Goal: Task Accomplishment & Management: Manage account settings

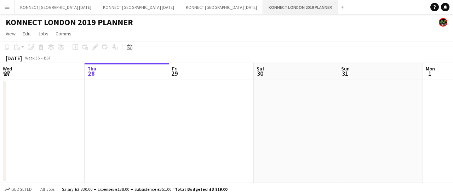
click at [307, 1] on button "KONNECT [GEOGRAPHIC_DATA] 2019 PLANNER Close" at bounding box center [300, 7] width 75 height 14
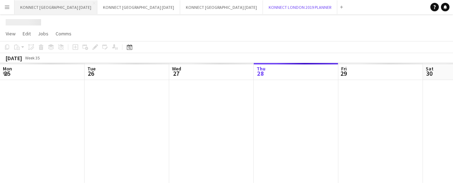
scroll to position [0, 169]
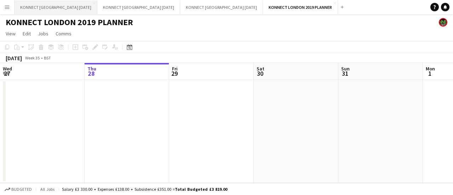
click at [31, 9] on button "KONNECT [GEOGRAPHIC_DATA] [DATE] Close" at bounding box center [55, 7] width 83 height 14
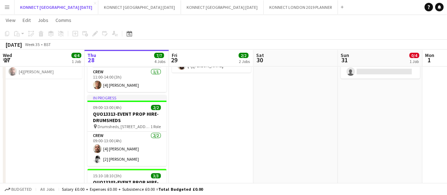
scroll to position [104, 0]
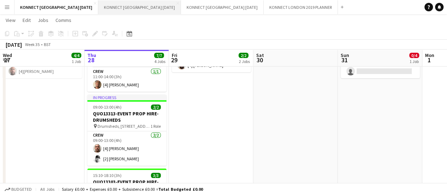
click at [124, 11] on button "KONNECT [GEOGRAPHIC_DATA] [DATE] Close" at bounding box center [139, 7] width 83 height 14
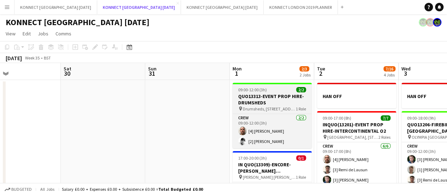
scroll to position [0, 193]
click at [256, 99] on h3 "QUO13313-EVENT PROP HIRE-DRUMSHEDS" at bounding box center [271, 99] width 79 height 13
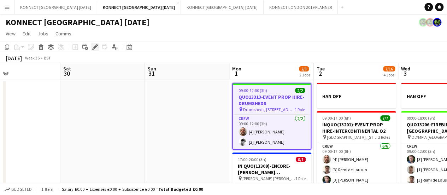
click at [94, 47] on icon at bounding box center [95, 47] width 4 height 4
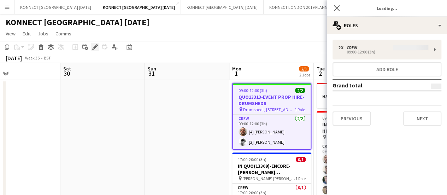
type input "**********"
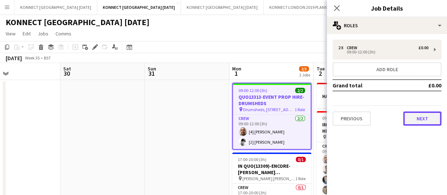
click at [432, 124] on button "Next" at bounding box center [422, 118] width 38 height 14
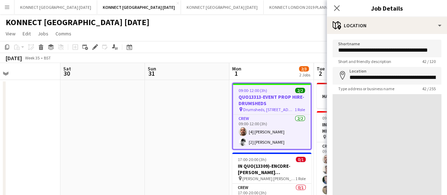
scroll to position [55, 0]
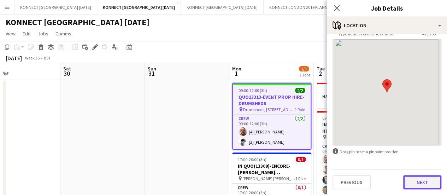
click at [415, 180] on button "Next" at bounding box center [422, 182] width 38 height 14
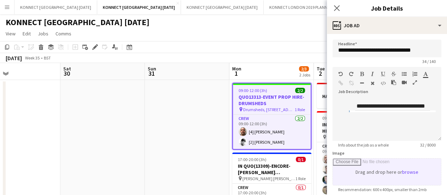
scroll to position [0, 0]
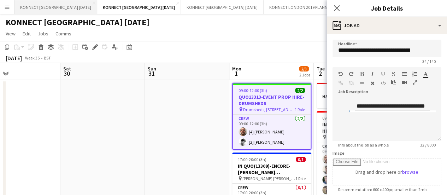
click at [37, 4] on button "KONNECT [GEOGRAPHIC_DATA] [DATE] Close" at bounding box center [55, 7] width 83 height 14
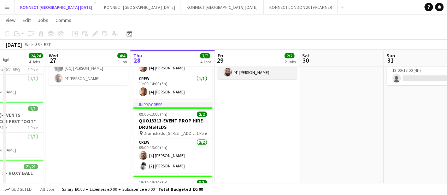
scroll to position [98, 0]
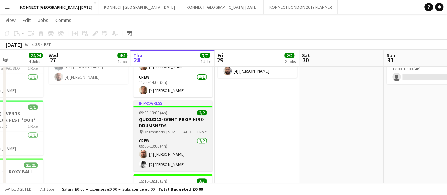
click at [156, 120] on h3 "QUO13313-EVENT PROP HIRE-DRUMSHEDS" at bounding box center [172, 122] width 79 height 13
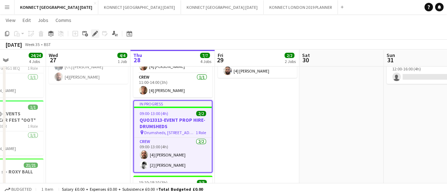
click at [99, 37] on div "Edit" at bounding box center [95, 33] width 8 height 8
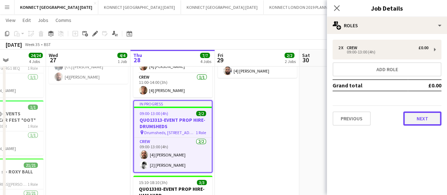
click at [429, 116] on button "Next" at bounding box center [422, 118] width 38 height 14
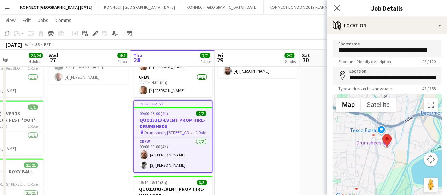
scroll to position [55, 0]
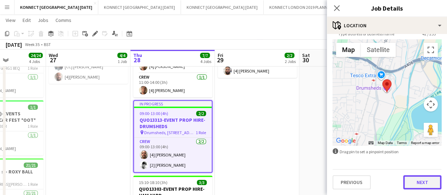
click at [414, 180] on button "Next" at bounding box center [422, 182] width 38 height 14
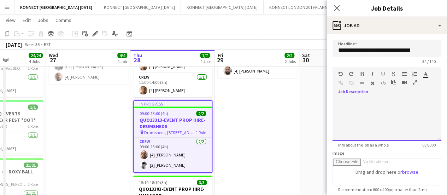
click at [383, 126] on div at bounding box center [387, 119] width 109 height 42
paste div
click at [266, 133] on app-date-cell "[PERSON_NAME] DRINKS 09:00-12:00 (3h) 2/2 QUO13303-EVENT PROP HIRE-HAM YARD pin…" at bounding box center [257, 129] width 85 height 297
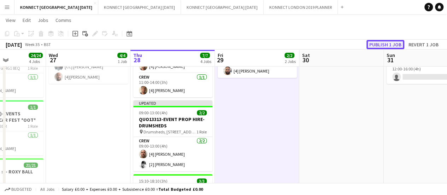
click at [389, 43] on button "Publish 1 job" at bounding box center [386, 44] width 38 height 9
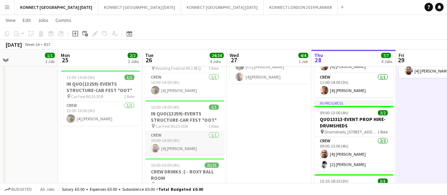
scroll to position [0, 196]
click at [138, 5] on button "KONNECT [GEOGRAPHIC_DATA] [DATE] Close" at bounding box center [139, 7] width 83 height 14
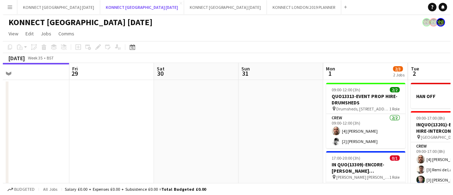
scroll to position [0, 272]
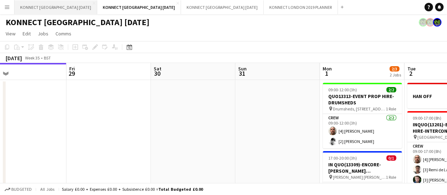
click at [58, 7] on button "KONNECT [GEOGRAPHIC_DATA] [DATE] Close" at bounding box center [55, 7] width 83 height 14
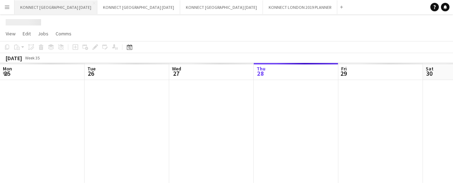
scroll to position [0, 169]
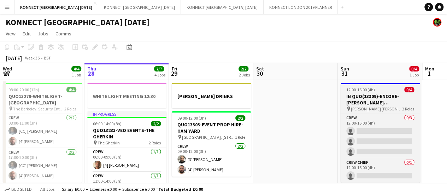
click at [355, 97] on h3 "IN QUO(13309)-ENCORE-[PERSON_NAME] [PERSON_NAME]" at bounding box center [380, 99] width 79 height 13
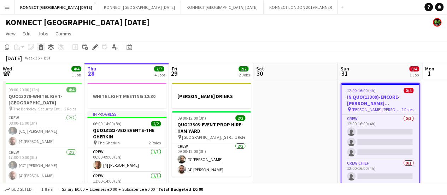
click at [38, 50] on div "Delete" at bounding box center [41, 47] width 8 height 8
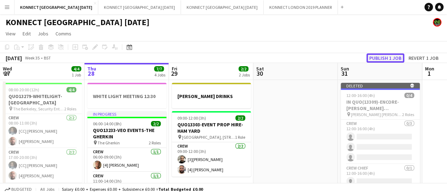
click at [386, 58] on button "Publish 1 job" at bounding box center [386, 57] width 38 height 9
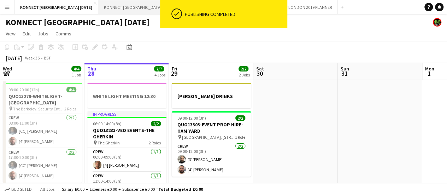
click at [116, 6] on button "KONNECT [GEOGRAPHIC_DATA] [DATE] Close" at bounding box center [139, 7] width 83 height 14
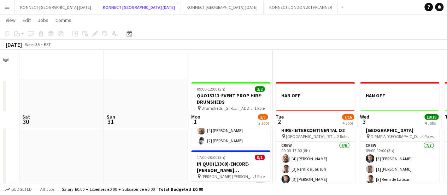
scroll to position [69, 0]
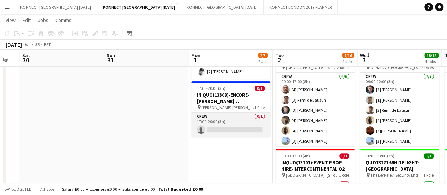
click at [234, 114] on app-card-role "Crew 0/1 17:00-20:00 (3h) single-neutral-actions" at bounding box center [230, 124] width 79 height 24
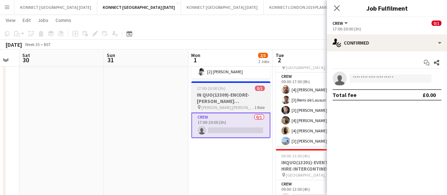
click at [215, 94] on h3 "IN QUO(13309)-ENCORE-[PERSON_NAME] [PERSON_NAME]" at bounding box center [230, 98] width 79 height 13
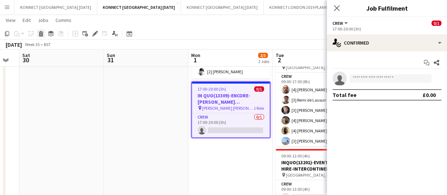
click at [39, 35] on icon "Delete" at bounding box center [41, 34] width 6 height 6
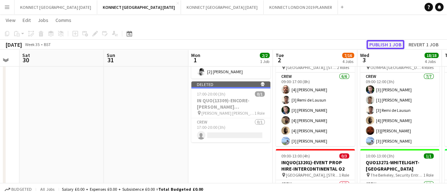
click at [383, 43] on button "Publish 1 job" at bounding box center [386, 44] width 38 height 9
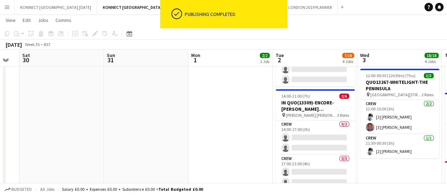
scroll to position [220, 0]
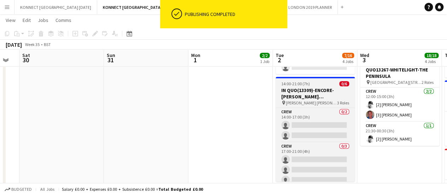
click at [304, 95] on h3 "IN QUO(13309)-ENCORE-[PERSON_NAME] [PERSON_NAME]" at bounding box center [315, 93] width 79 height 13
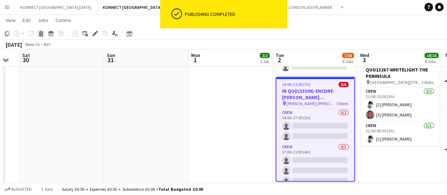
click at [43, 33] on icon at bounding box center [41, 35] width 4 height 4
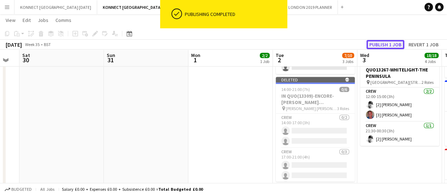
click at [387, 46] on button "Publish 1 job" at bounding box center [386, 44] width 38 height 9
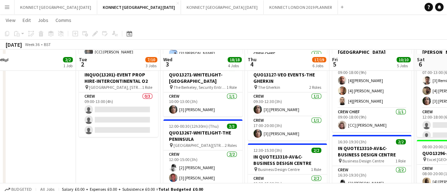
scroll to position [160, 0]
